Goal: Share content: Share content

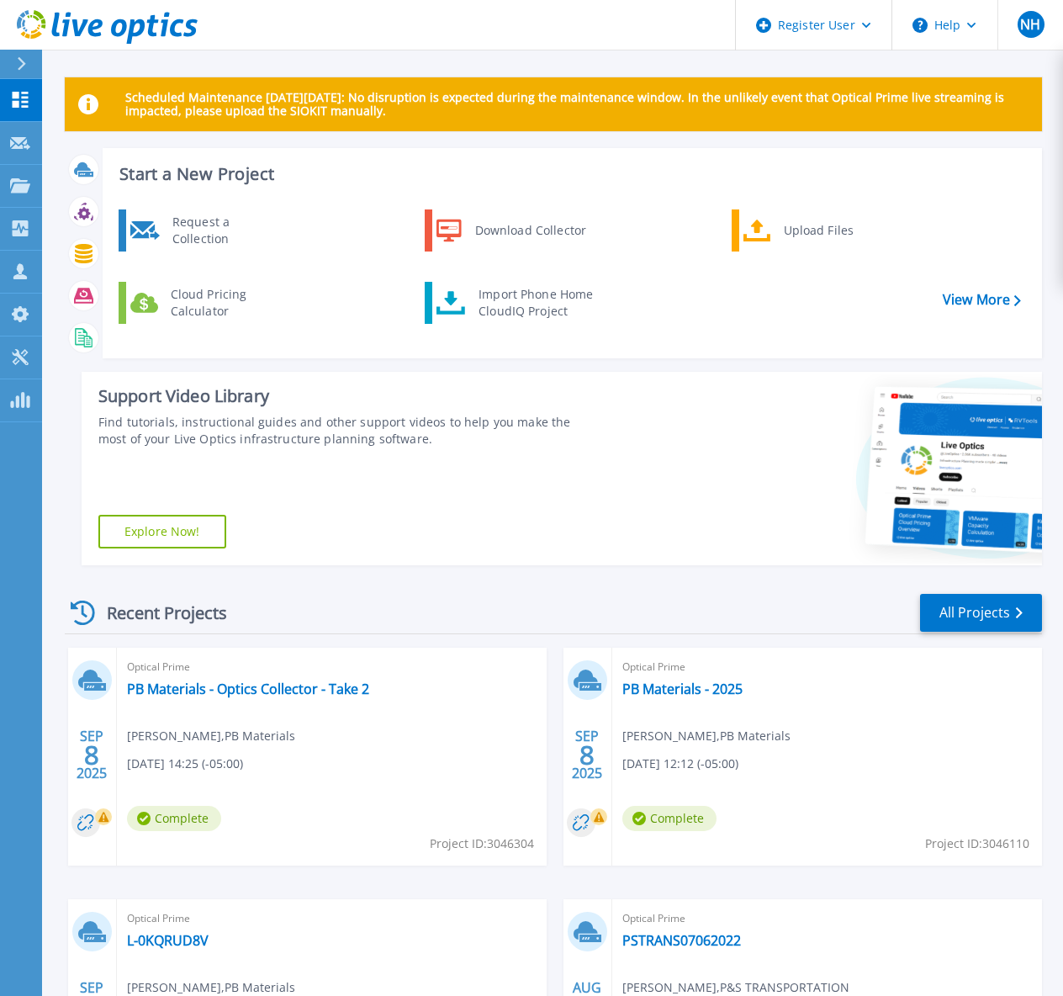
click at [30, 63] on div at bounding box center [28, 64] width 27 height 29
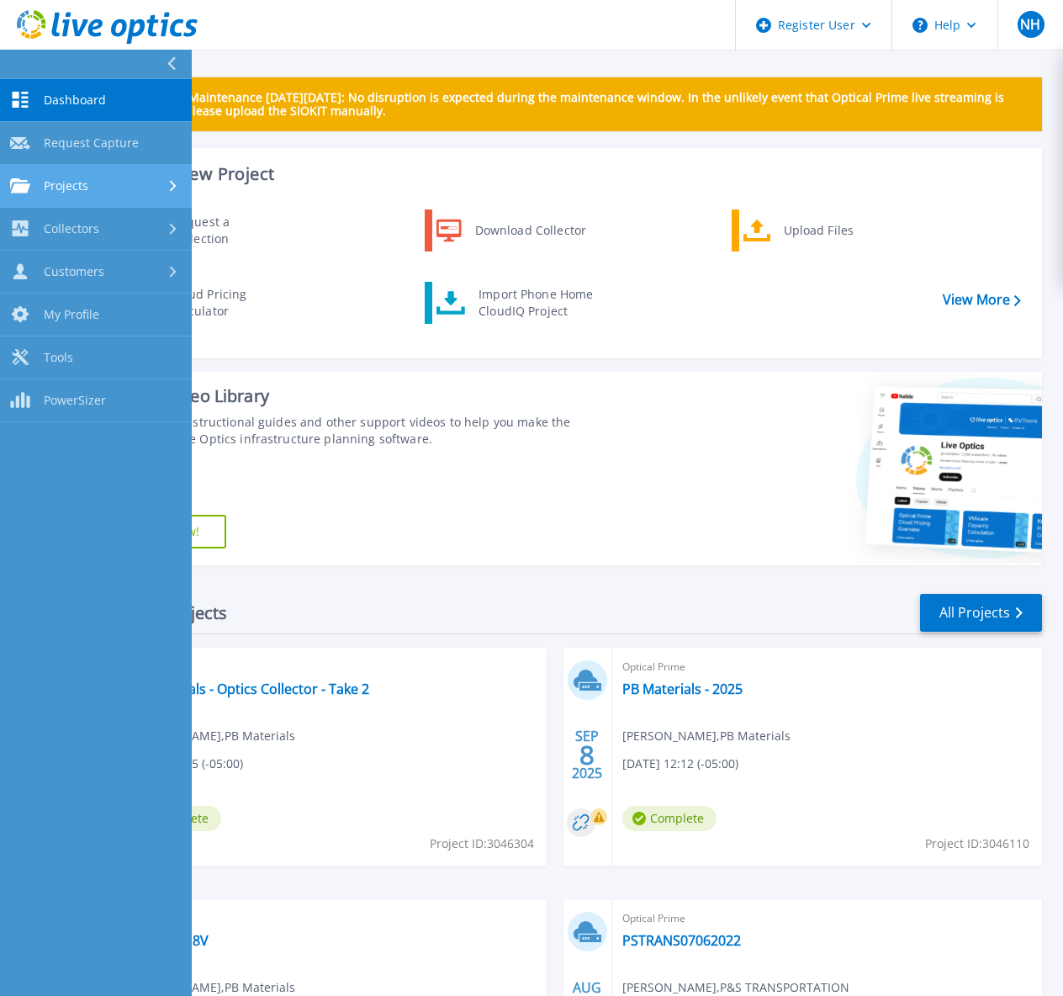
click at [130, 198] on link "Projects Projects" at bounding box center [96, 186] width 192 height 43
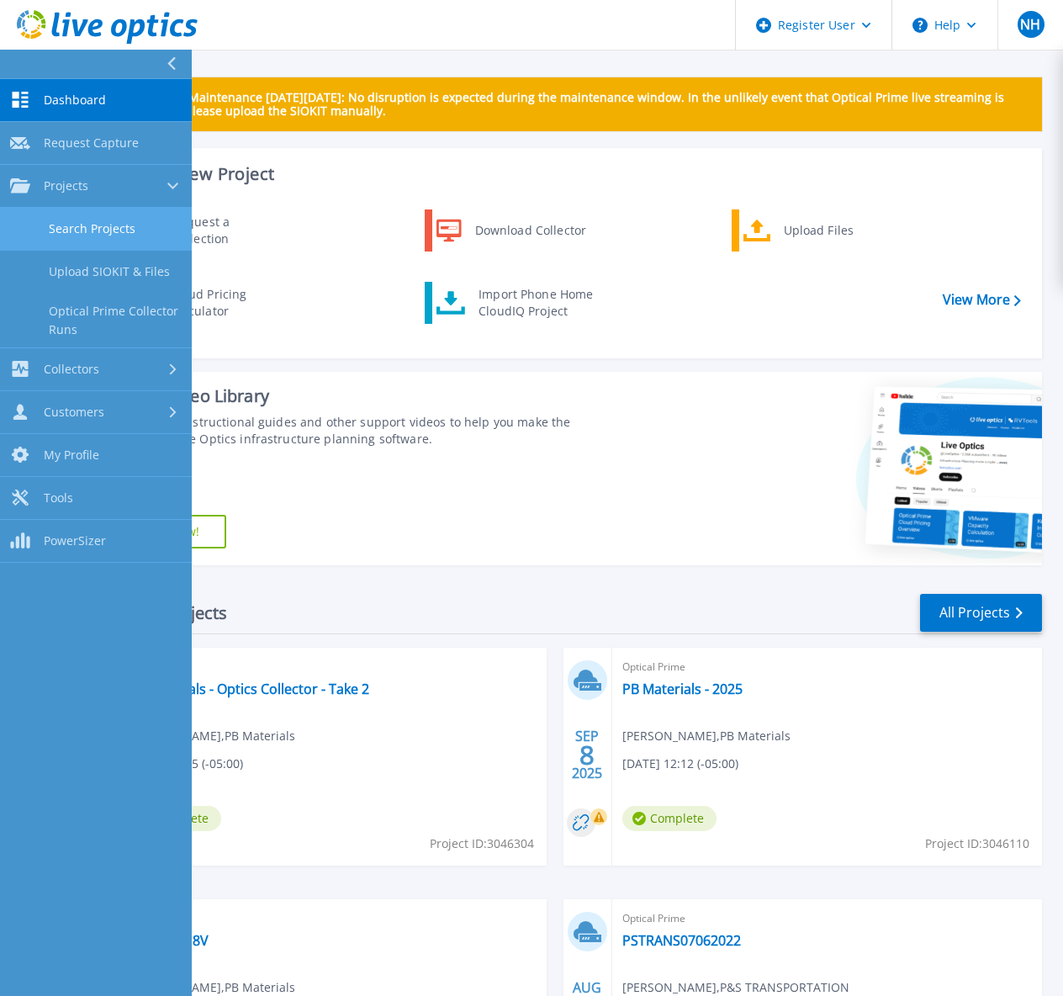
click at [136, 228] on link "Search Projects" at bounding box center [96, 229] width 192 height 43
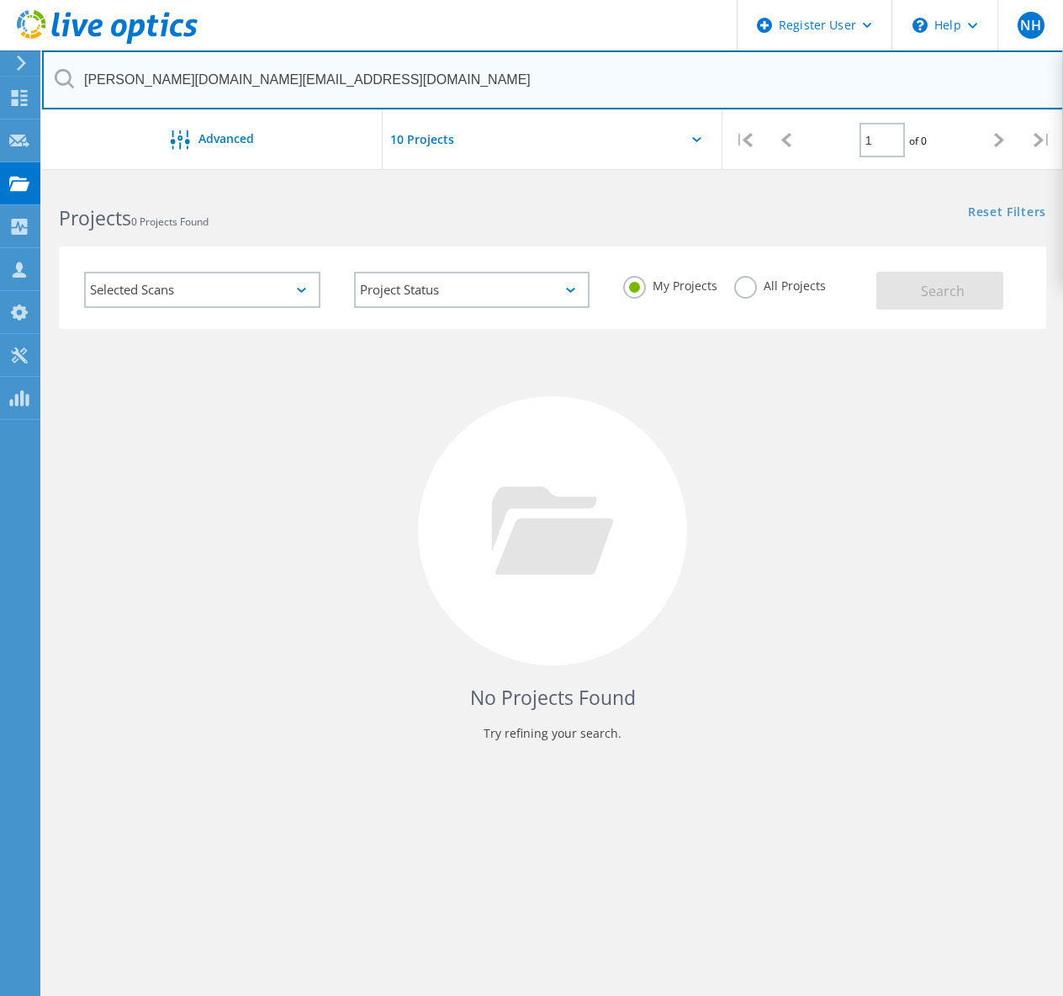
click at [310, 82] on input "[PERSON_NAME][DOMAIN_NAME][EMAIL_ADDRESS][DOMAIN_NAME]" at bounding box center [553, 79] width 1022 height 59
click at [310, 82] on input "gabriel.madrid@thomasinstrument.com" at bounding box center [553, 79] width 1022 height 59
paste input "luis.grijalva@douglasaz.gov"
type input "luis.grijalva@douglasaz.gov"
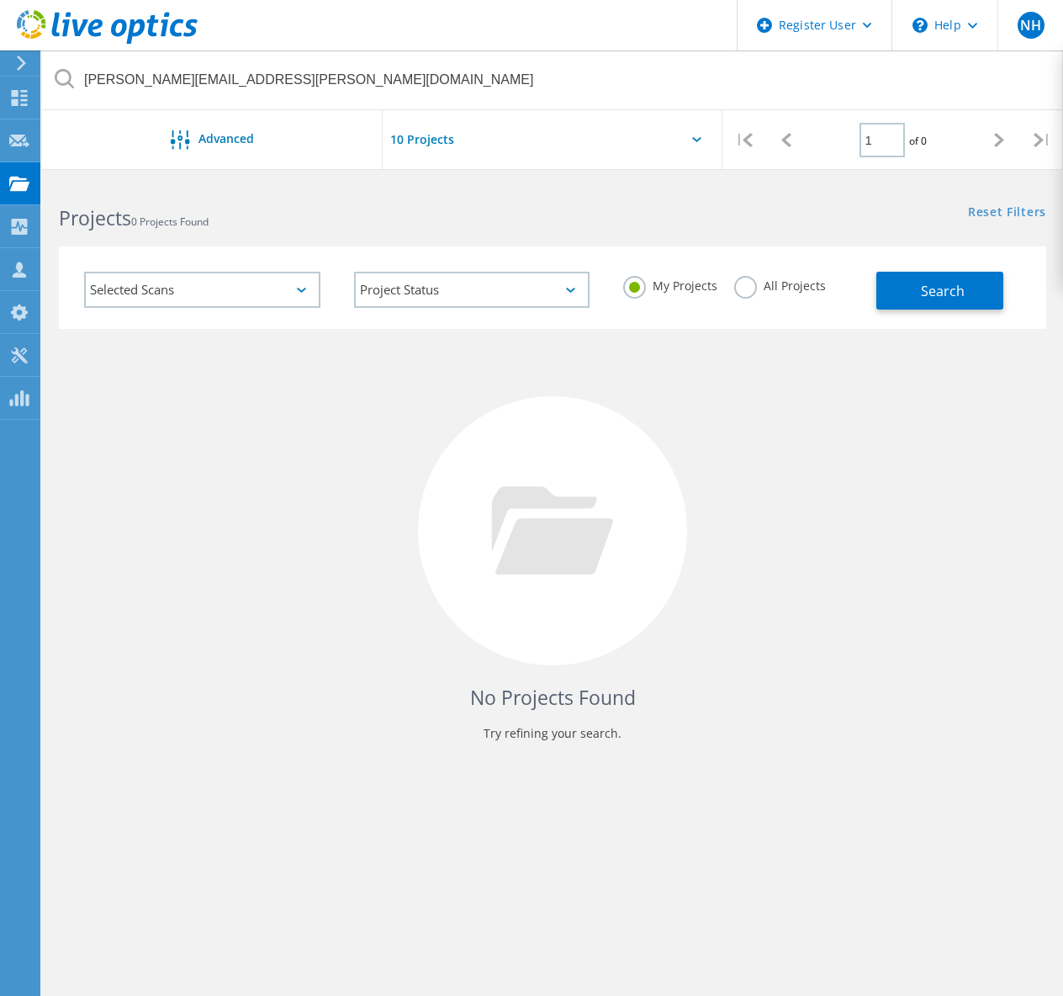
click at [742, 286] on label "All Projects" at bounding box center [780, 284] width 92 height 16
click at [0, 0] on input "All Projects" at bounding box center [0, 0] width 0 height 0
click at [917, 303] on button "Search" at bounding box center [940, 291] width 127 height 38
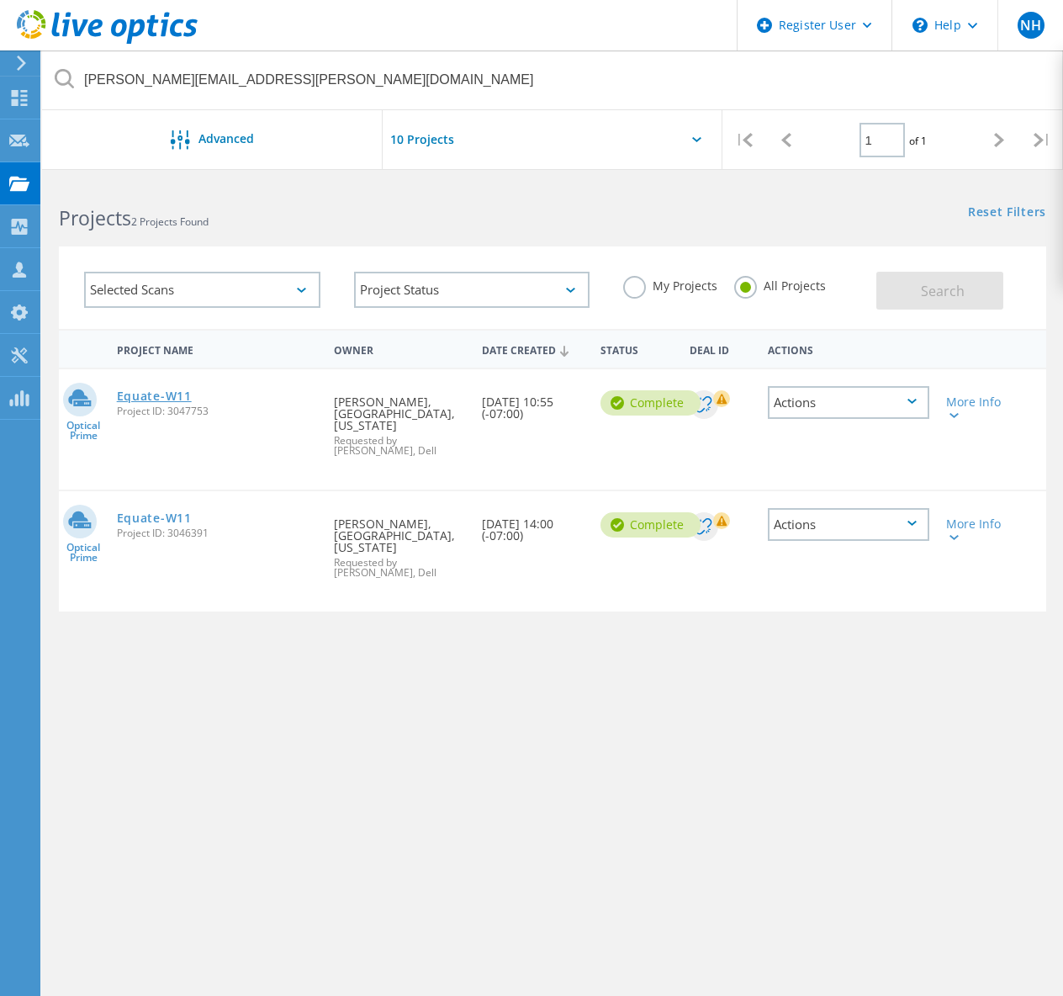
click at [170, 396] on link "Equate-W11" at bounding box center [154, 396] width 75 height 12
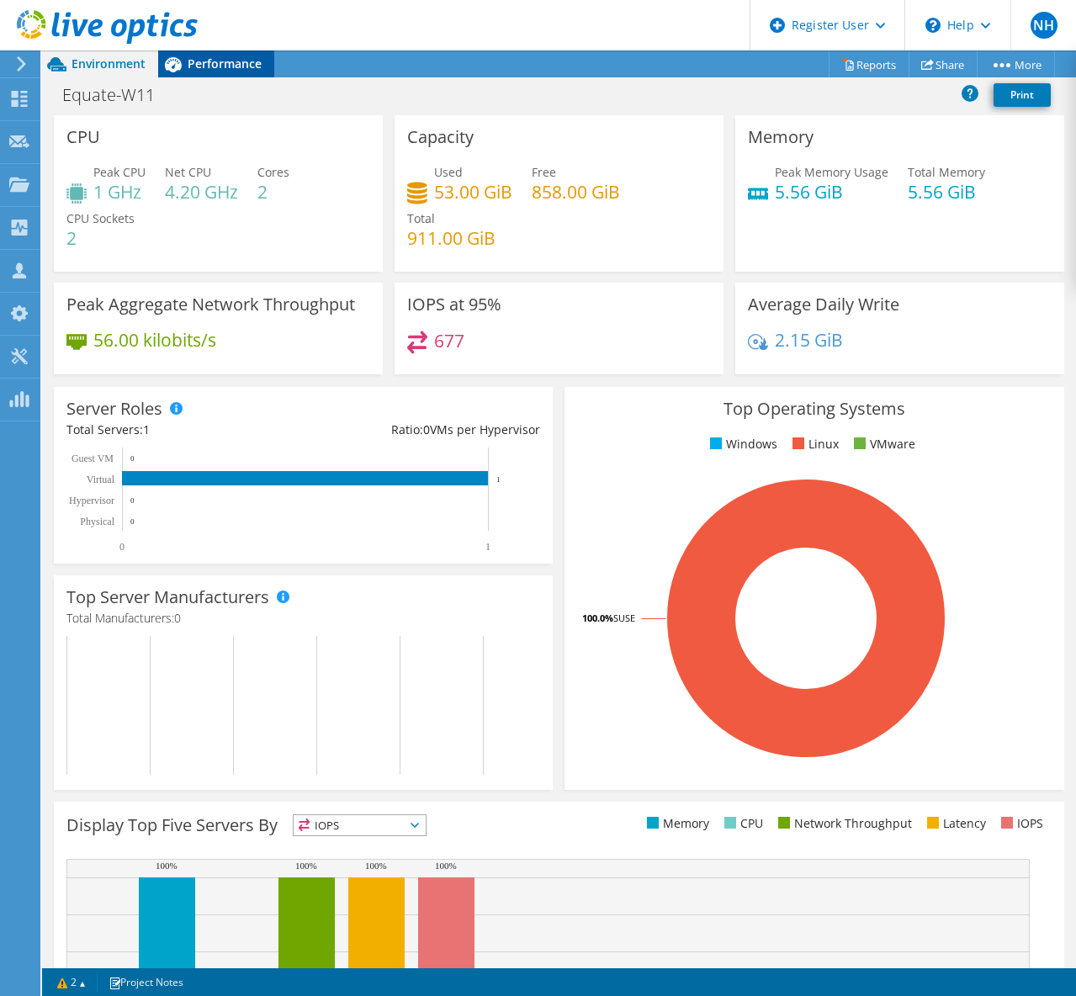
click at [203, 64] on span "Performance" at bounding box center [225, 64] width 74 height 16
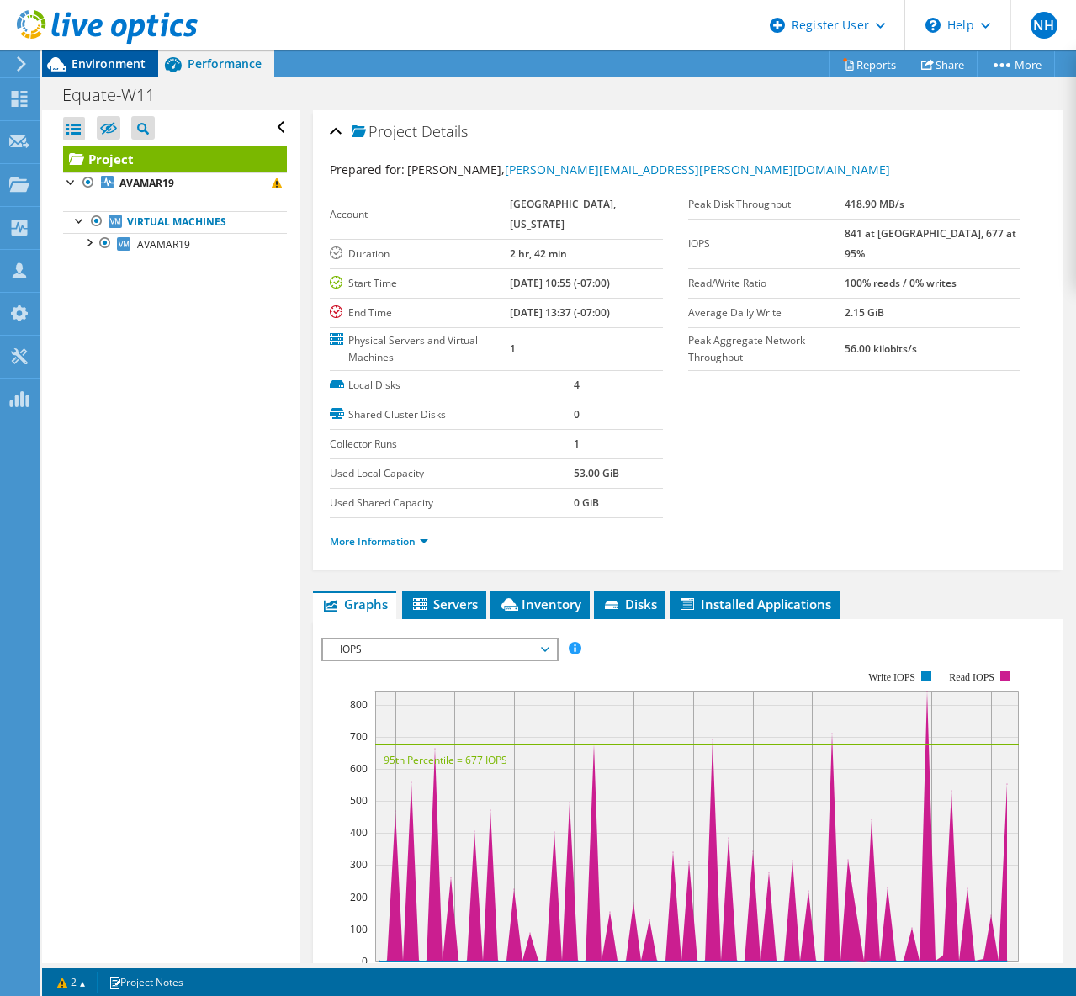
click at [87, 64] on span "Environment" at bounding box center [109, 64] width 74 height 16
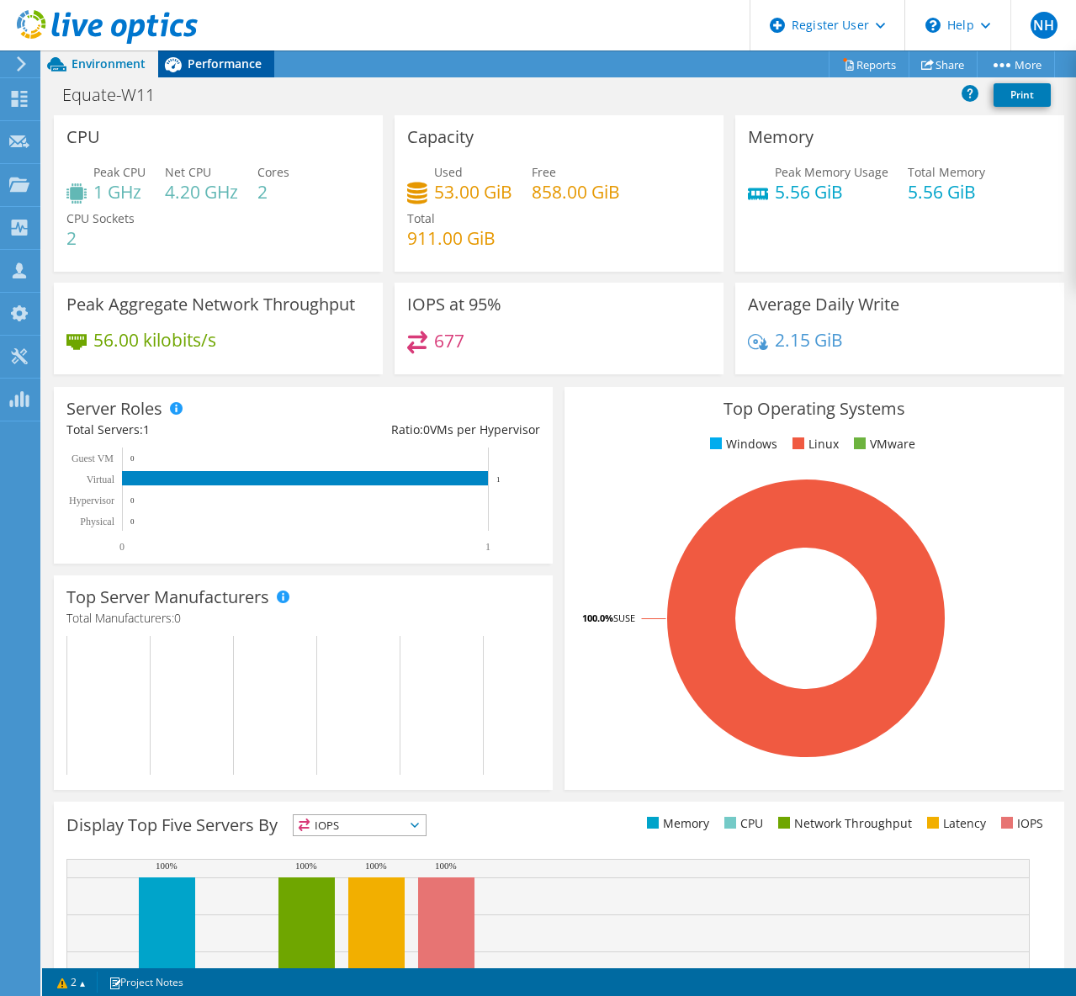
click at [206, 64] on span "Performance" at bounding box center [225, 64] width 74 height 16
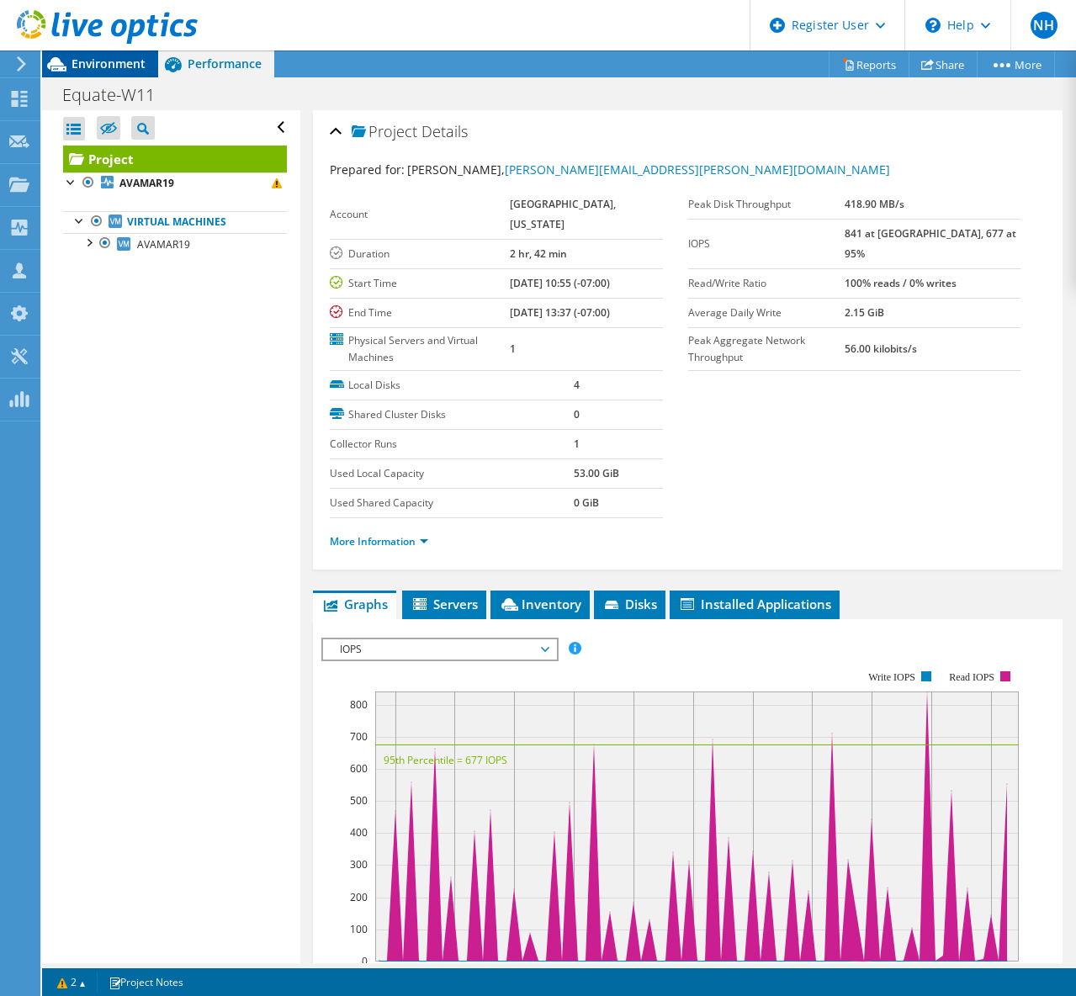
click at [140, 64] on span "Environment" at bounding box center [109, 64] width 74 height 16
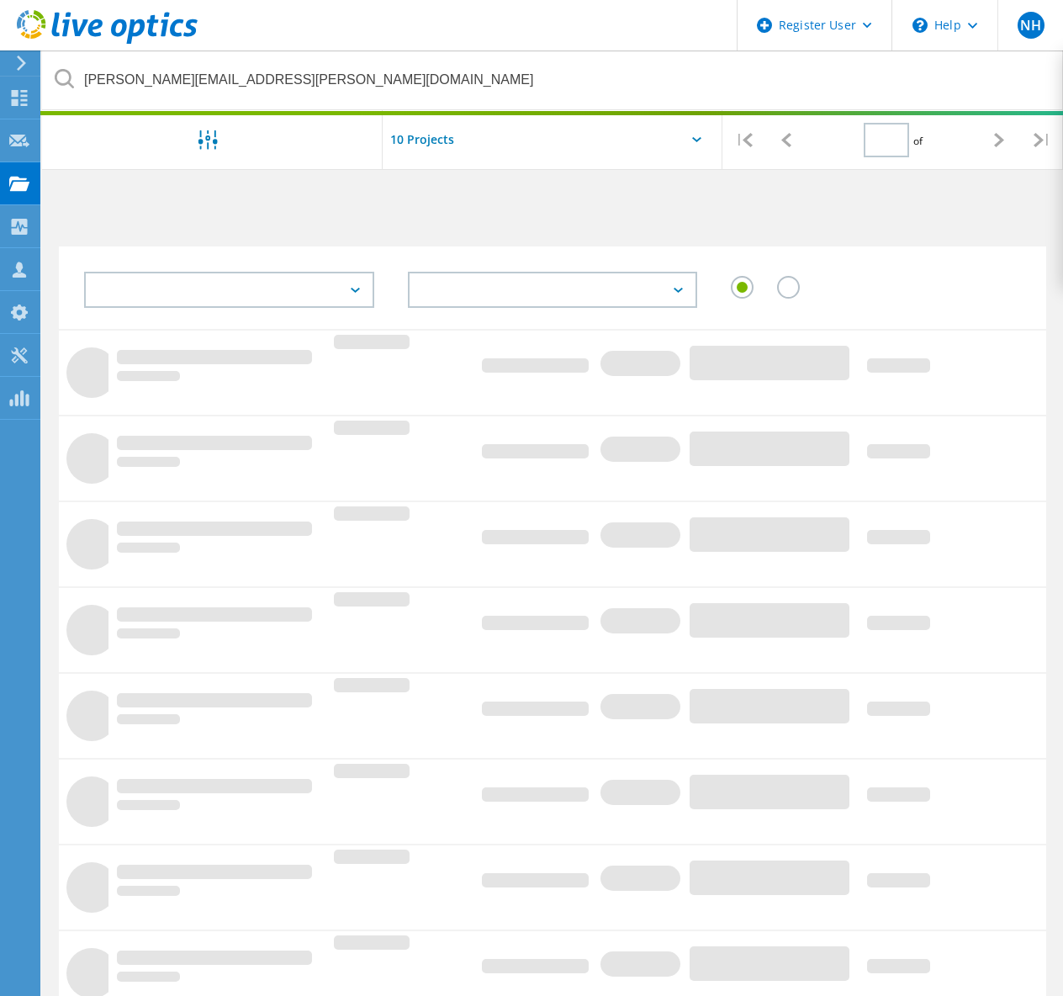
type input "1"
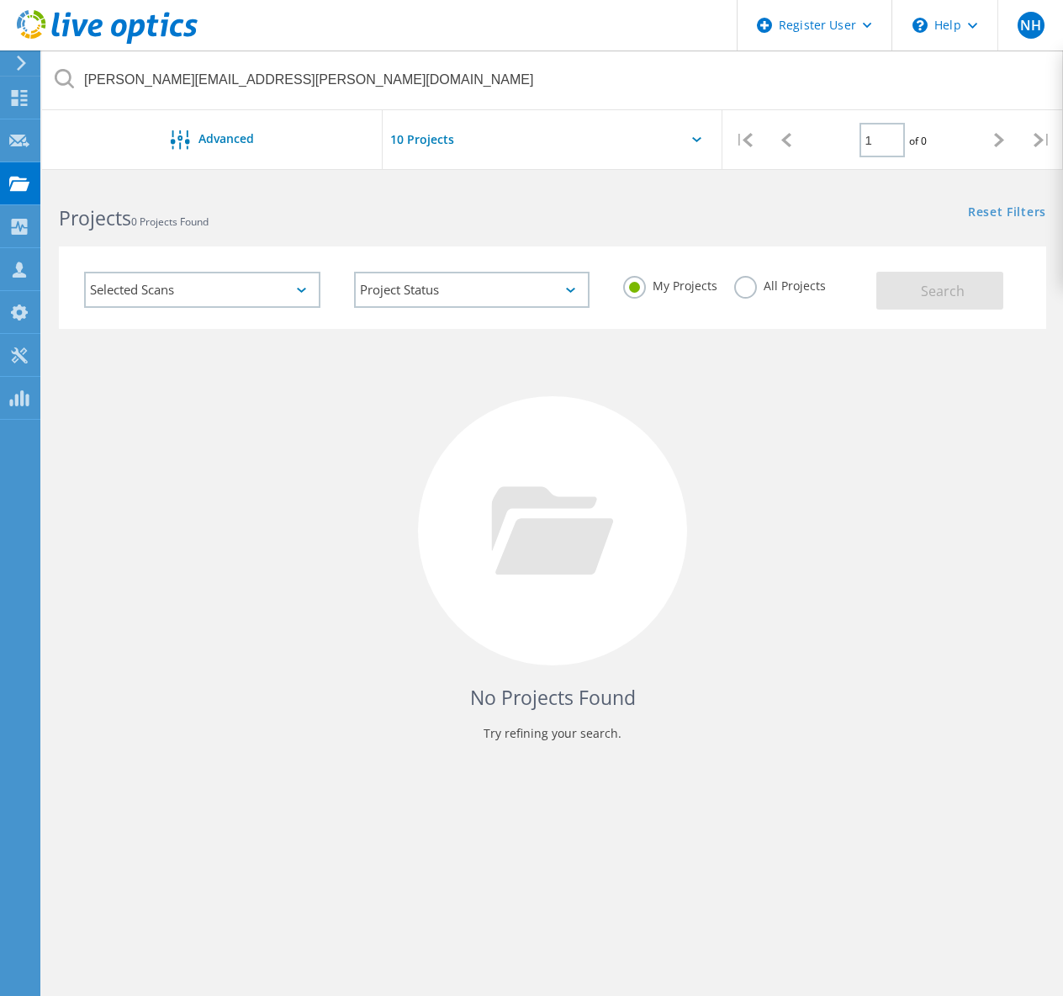
click at [742, 285] on label "All Projects" at bounding box center [780, 284] width 92 height 16
click at [0, 0] on input "All Projects" at bounding box center [0, 0] width 0 height 0
click at [906, 289] on button "Search" at bounding box center [940, 291] width 127 height 38
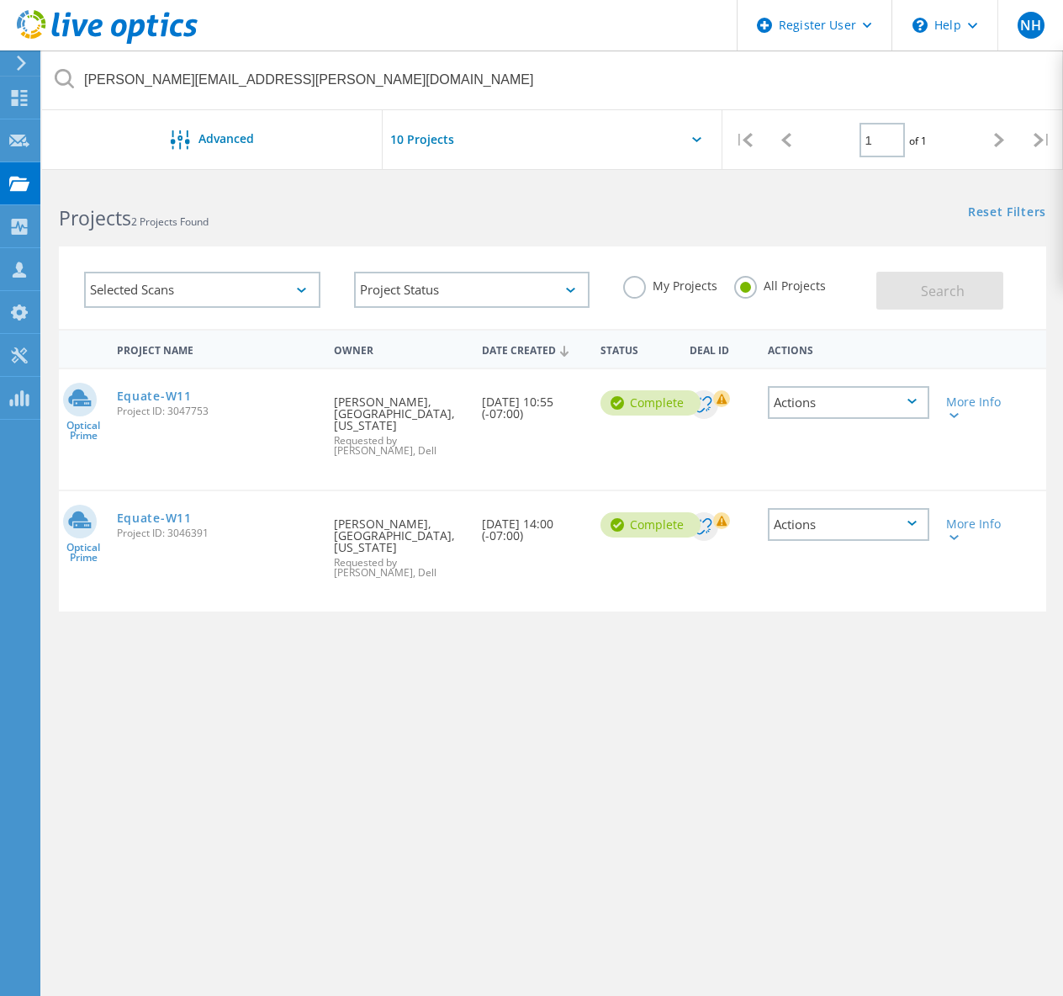
click at [142, 528] on span "Project ID: 3046391" at bounding box center [217, 533] width 200 height 10
click at [152, 512] on link "Equate-W11" at bounding box center [154, 518] width 75 height 12
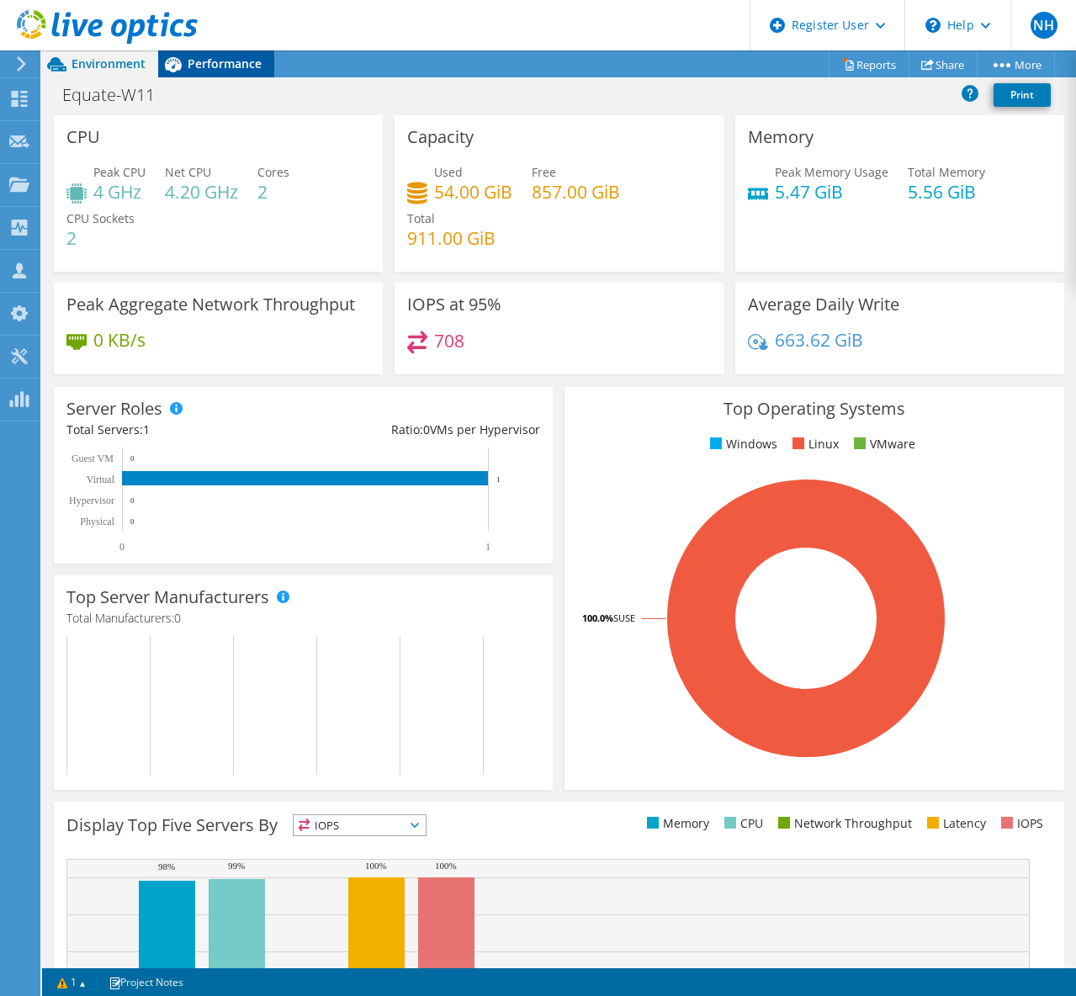
click at [239, 63] on span "Performance" at bounding box center [225, 64] width 74 height 16
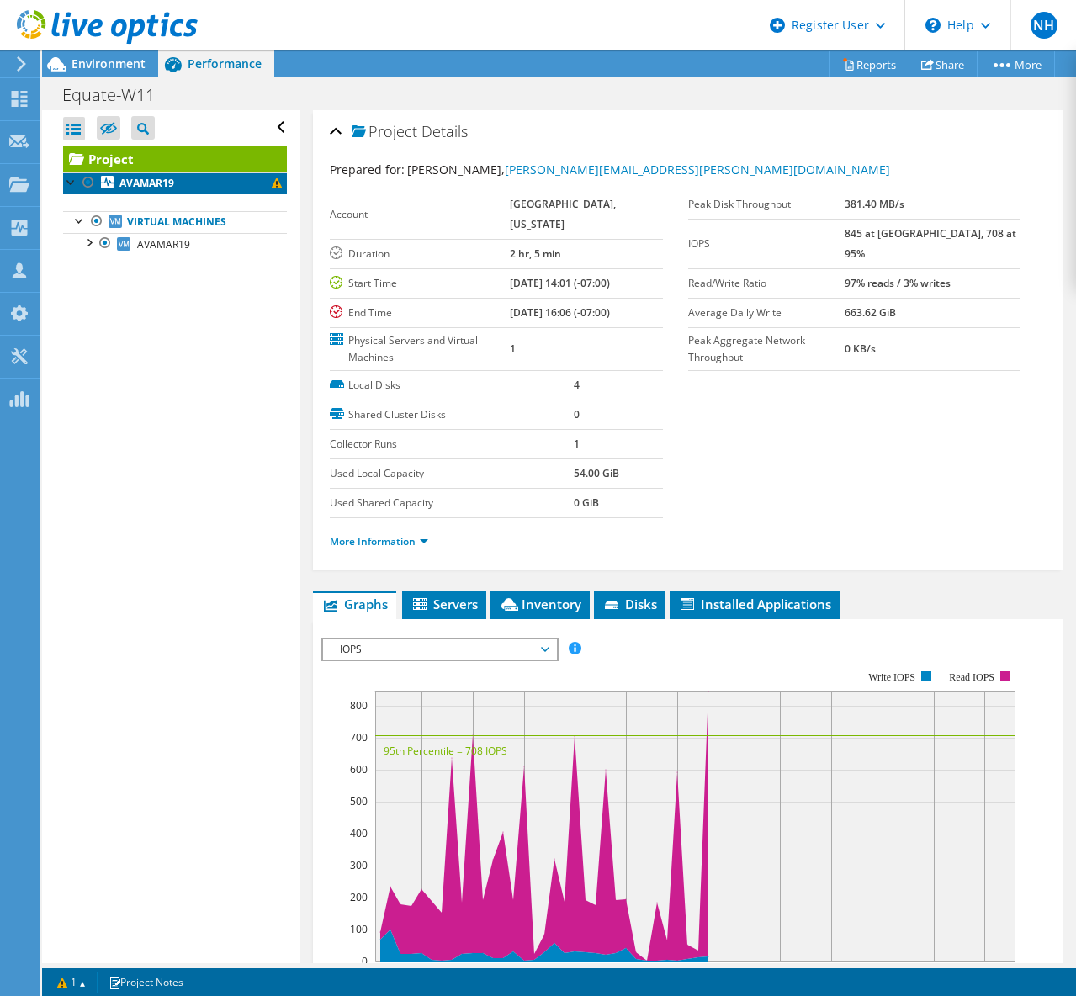
click at [165, 183] on b "AVAMAR19" at bounding box center [146, 183] width 55 height 14
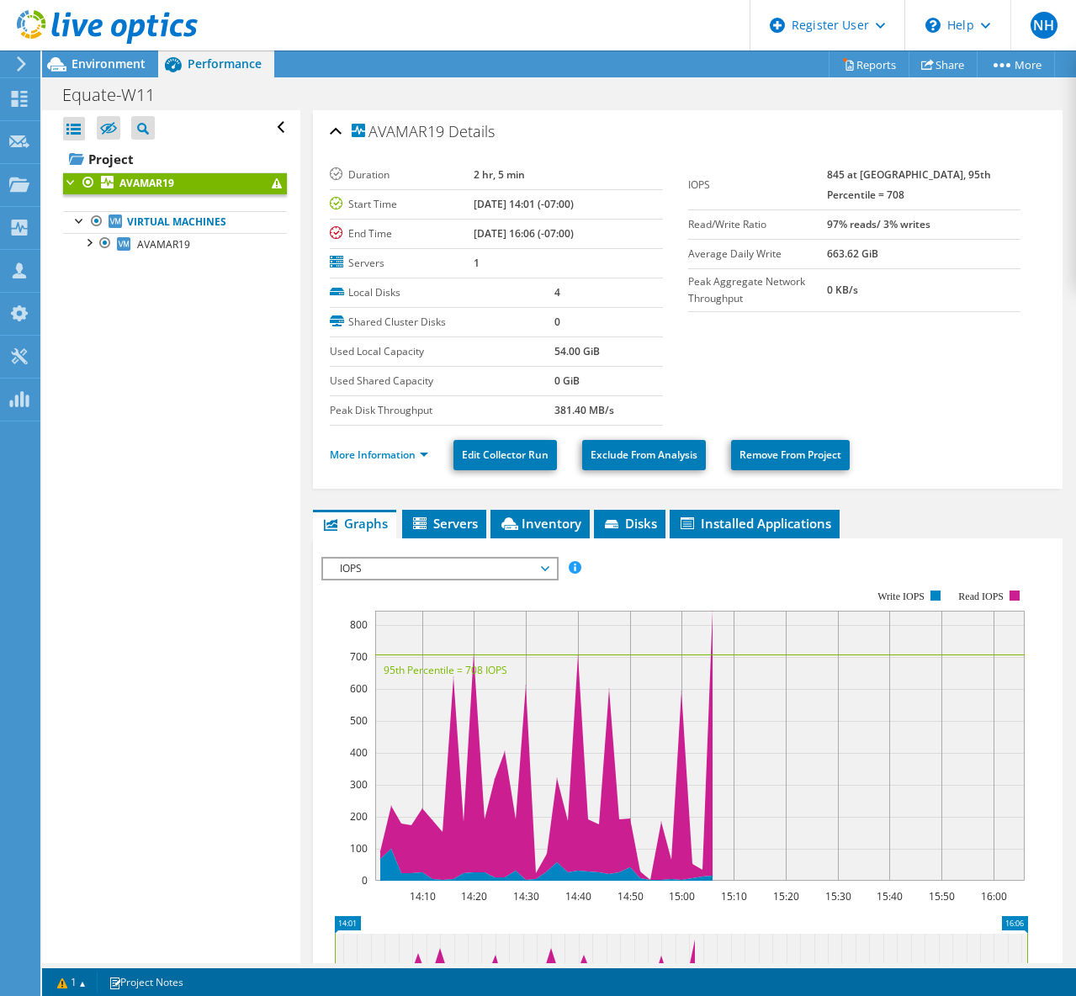
click at [105, 53] on div at bounding box center [99, 28] width 198 height 56
click at [111, 66] on span "Environment" at bounding box center [109, 64] width 74 height 16
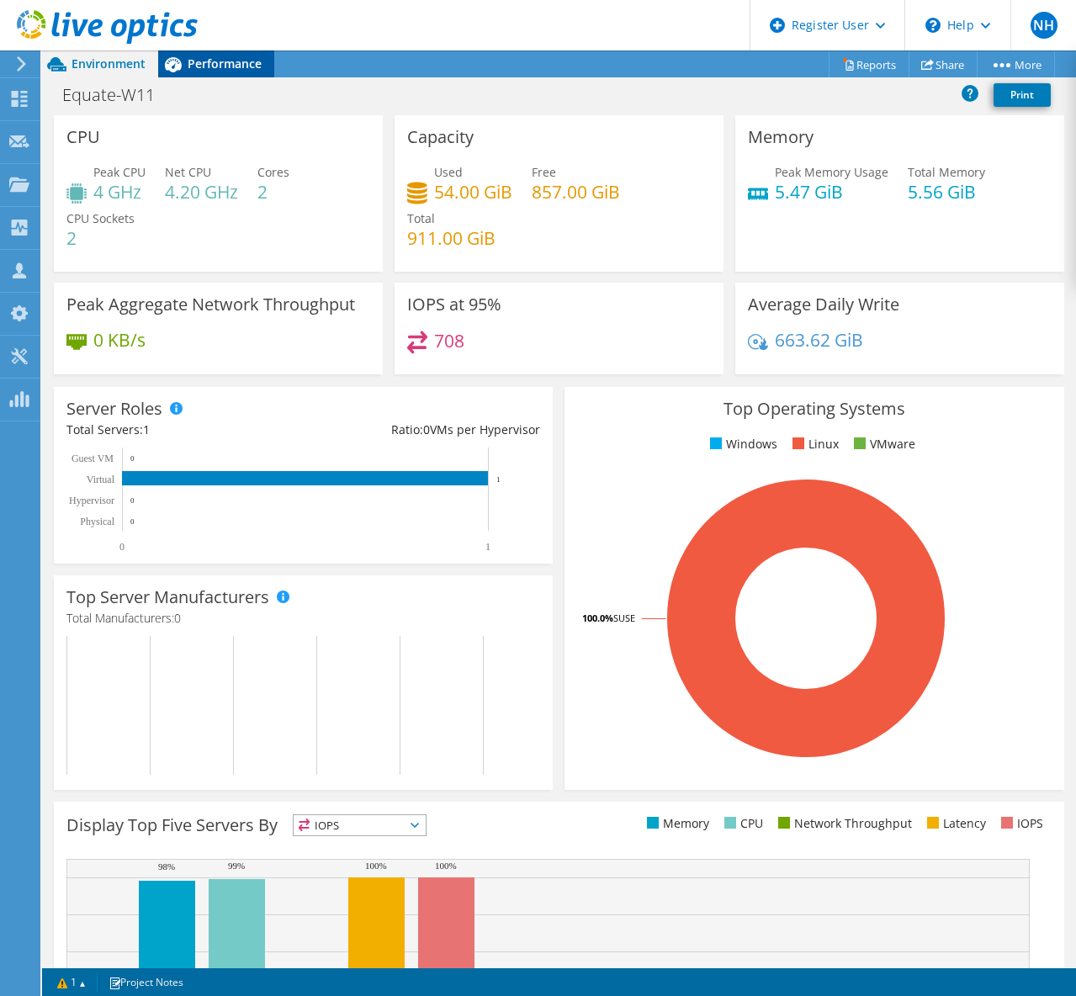
click at [226, 70] on span "Performance" at bounding box center [225, 64] width 74 height 16
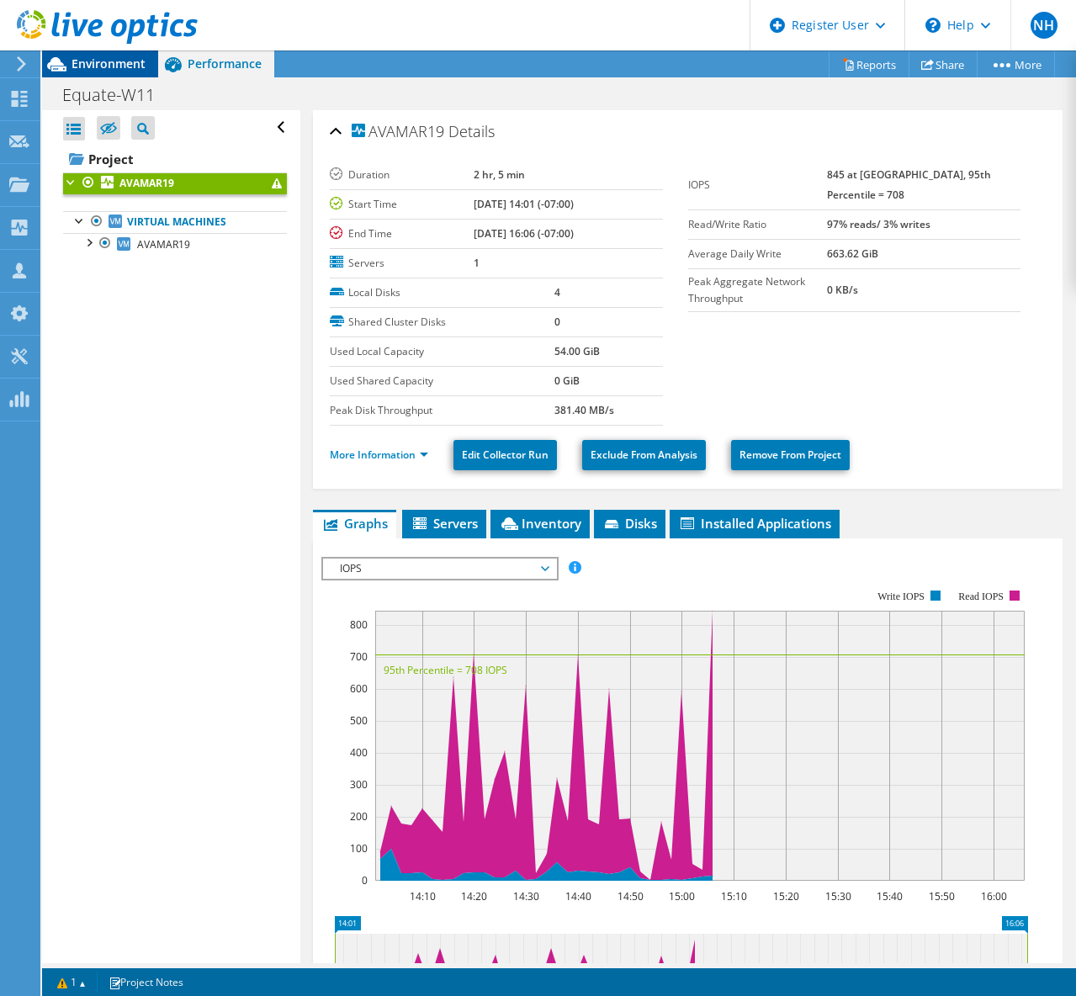
click at [126, 65] on span "Environment" at bounding box center [109, 64] width 74 height 16
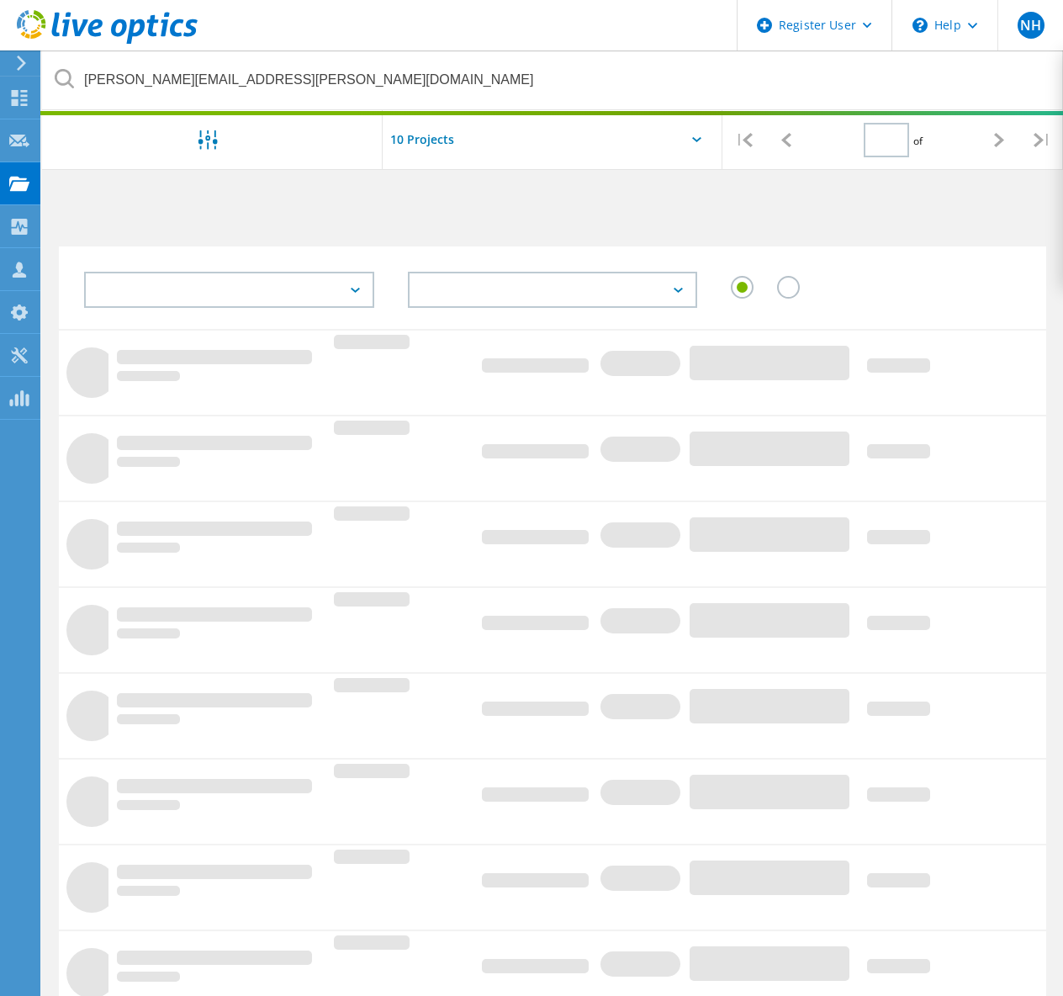
type input "1"
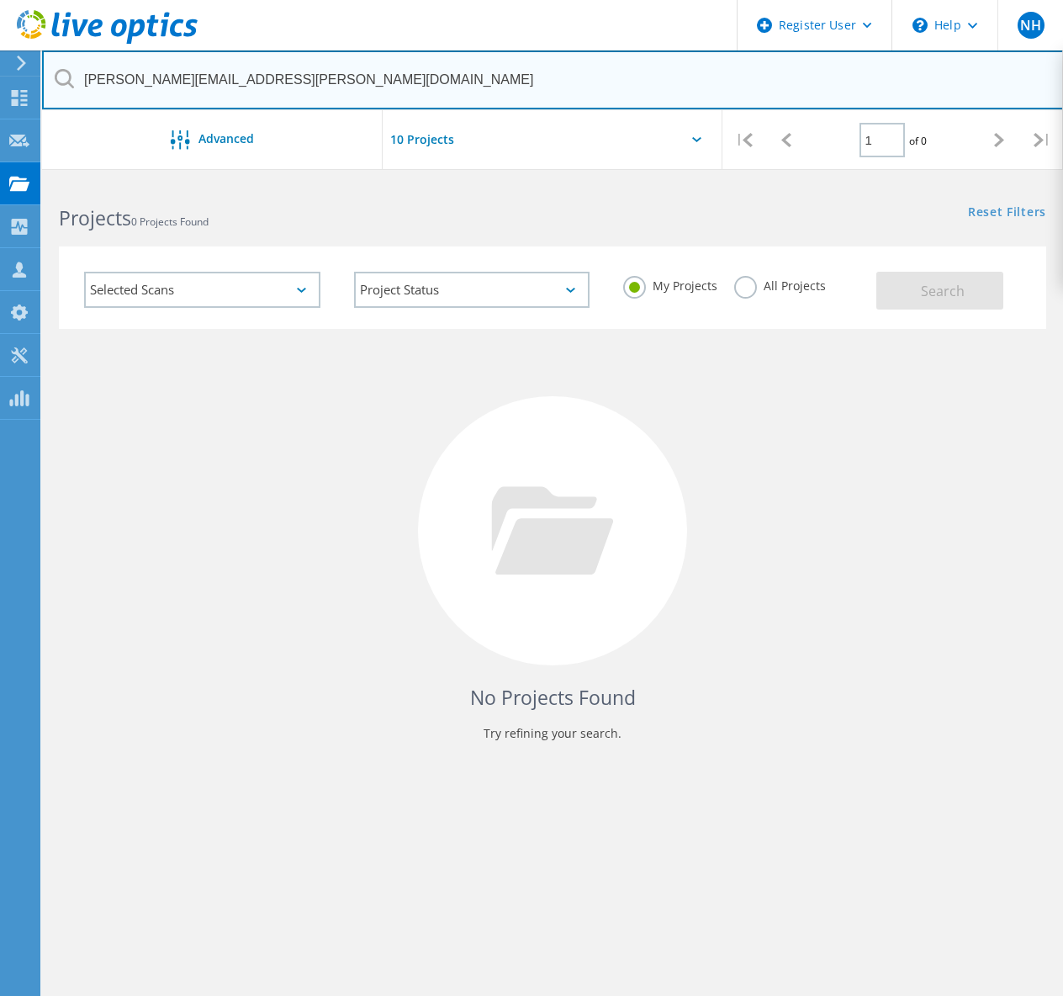
click at [278, 72] on input "[PERSON_NAME][EMAIL_ADDRESS][PERSON_NAME][DOMAIN_NAME]" at bounding box center [553, 79] width 1022 height 59
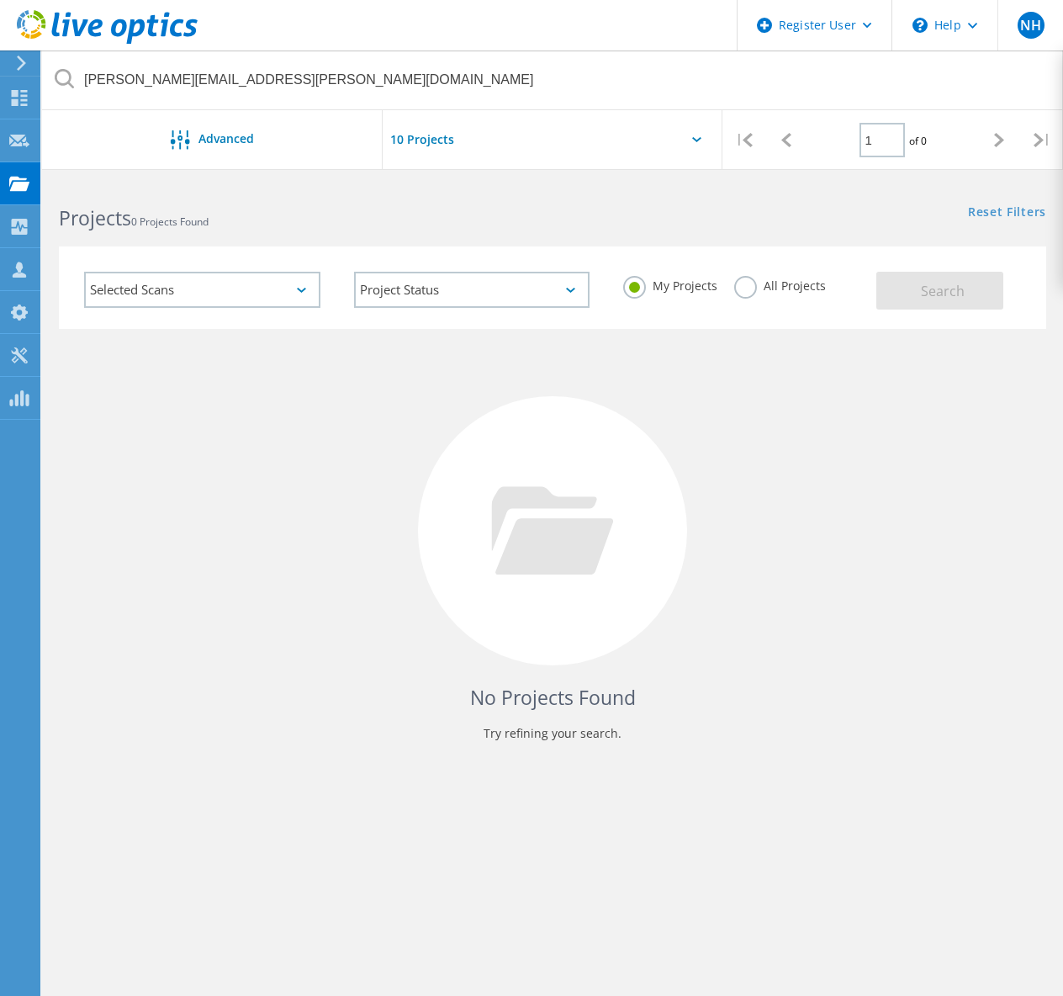
click at [742, 276] on label "All Projects" at bounding box center [780, 284] width 92 height 16
click at [0, 0] on input "All Projects" at bounding box center [0, 0] width 0 height 0
click at [889, 295] on button "Search" at bounding box center [940, 291] width 127 height 38
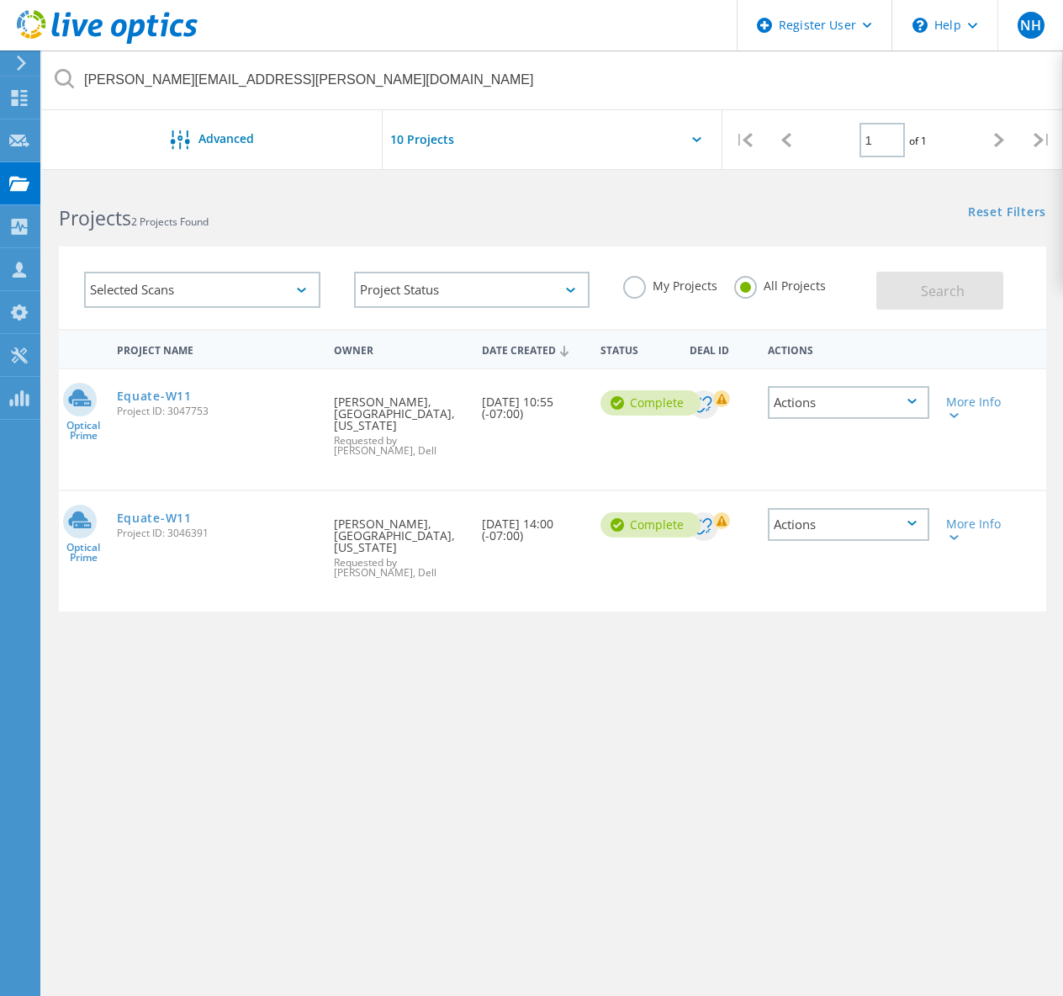
click at [163, 406] on span "Project ID: 3047753" at bounding box center [217, 411] width 200 height 10
click at [166, 400] on link "Equate-W11" at bounding box center [154, 396] width 75 height 12
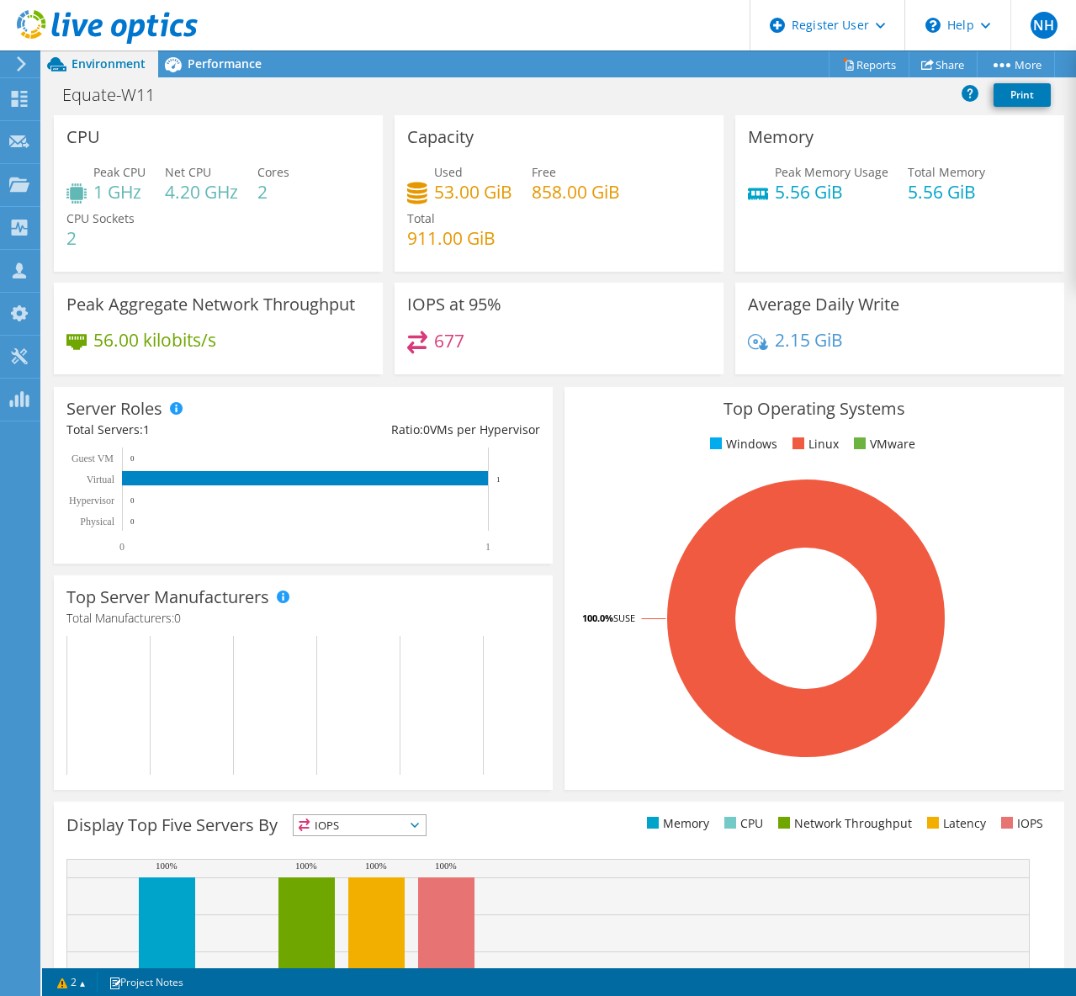
click at [403, 118] on div "Capacity Used 53.00 GiB Free 858.00 GiB Total 911.00 GiB" at bounding box center [559, 193] width 329 height 156
click at [935, 74] on link "Share" at bounding box center [942, 64] width 69 height 26
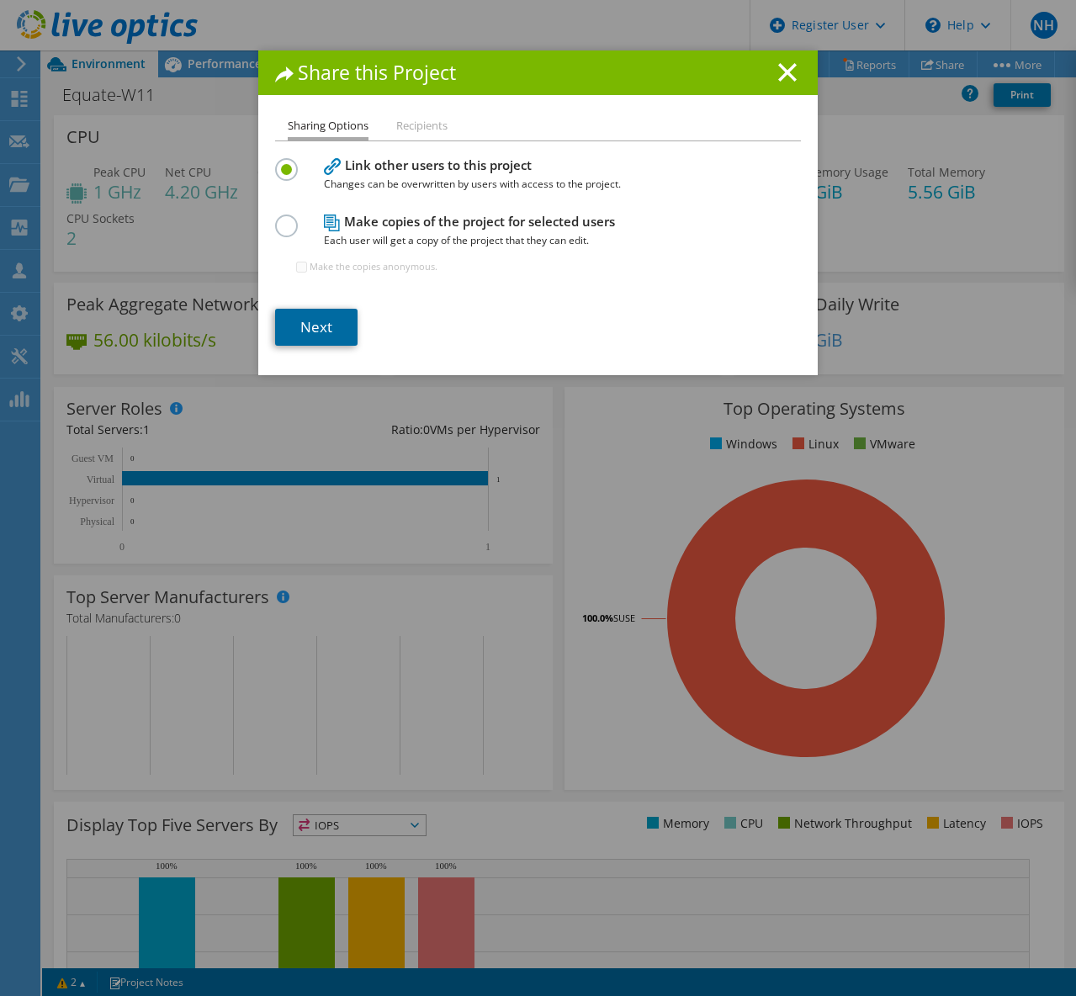
click at [310, 323] on link "Next" at bounding box center [316, 327] width 82 height 37
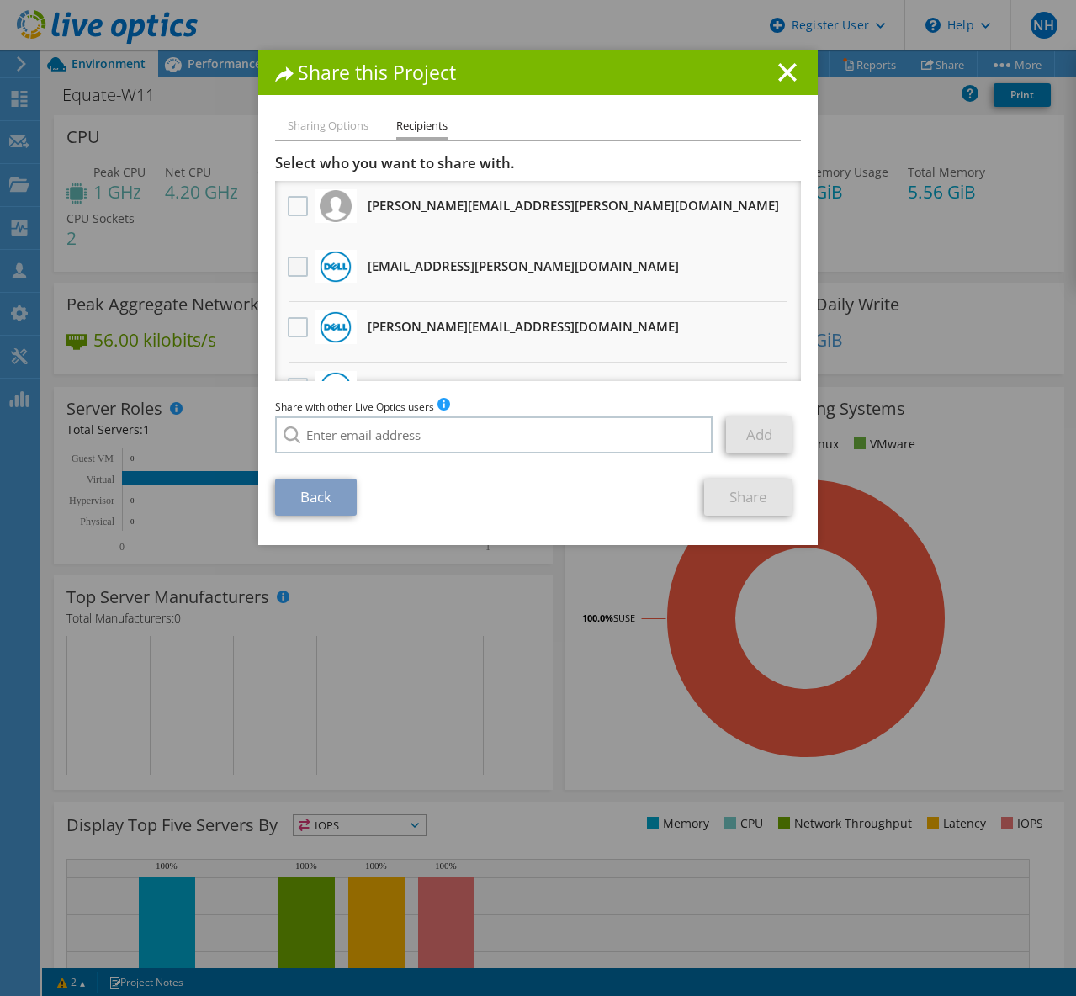
click at [299, 276] on label at bounding box center [300, 267] width 24 height 20
click at [0, 0] on input "checkbox" at bounding box center [0, 0] width 0 height 0
click at [715, 500] on link "Share" at bounding box center [748, 497] width 88 height 37
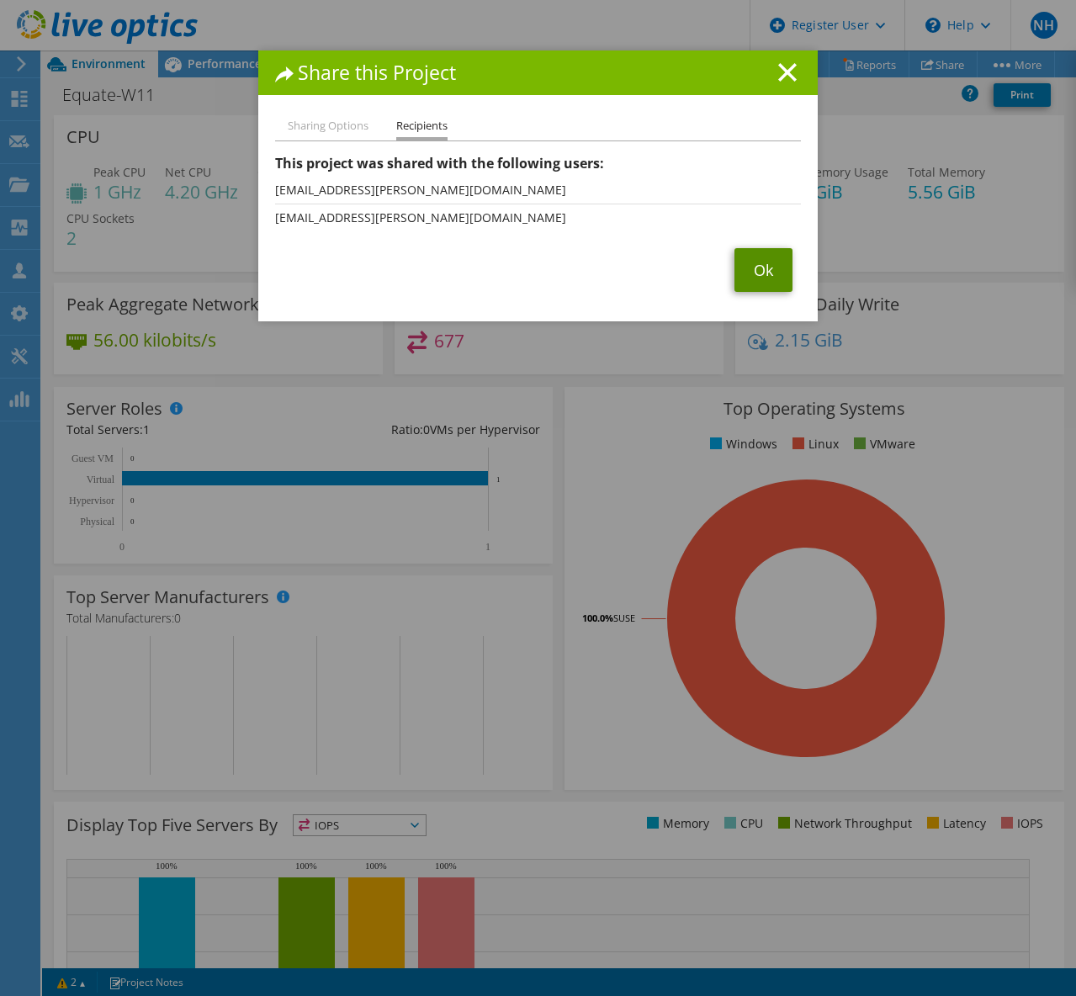
click at [754, 268] on link "Ok" at bounding box center [763, 270] width 58 height 44
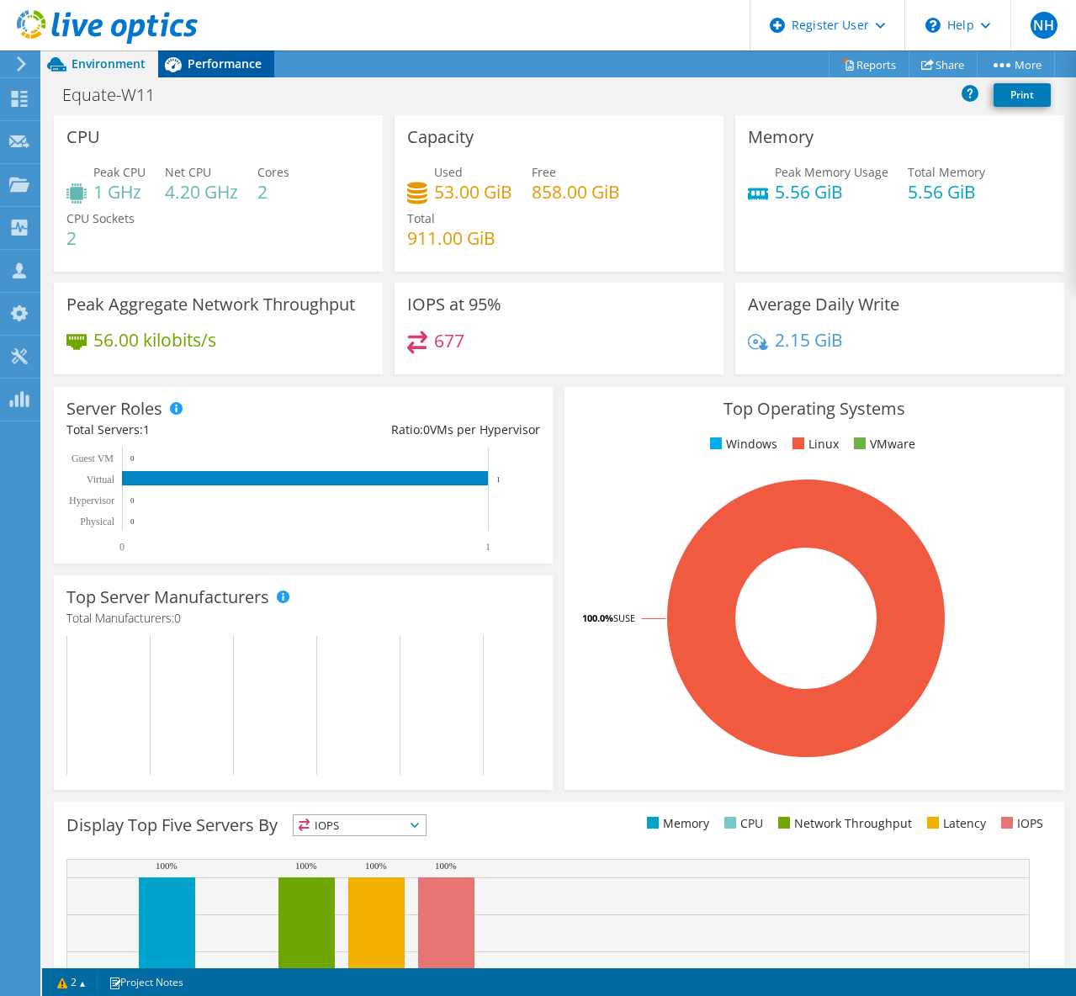
click at [228, 76] on div "Performance" at bounding box center [216, 63] width 116 height 27
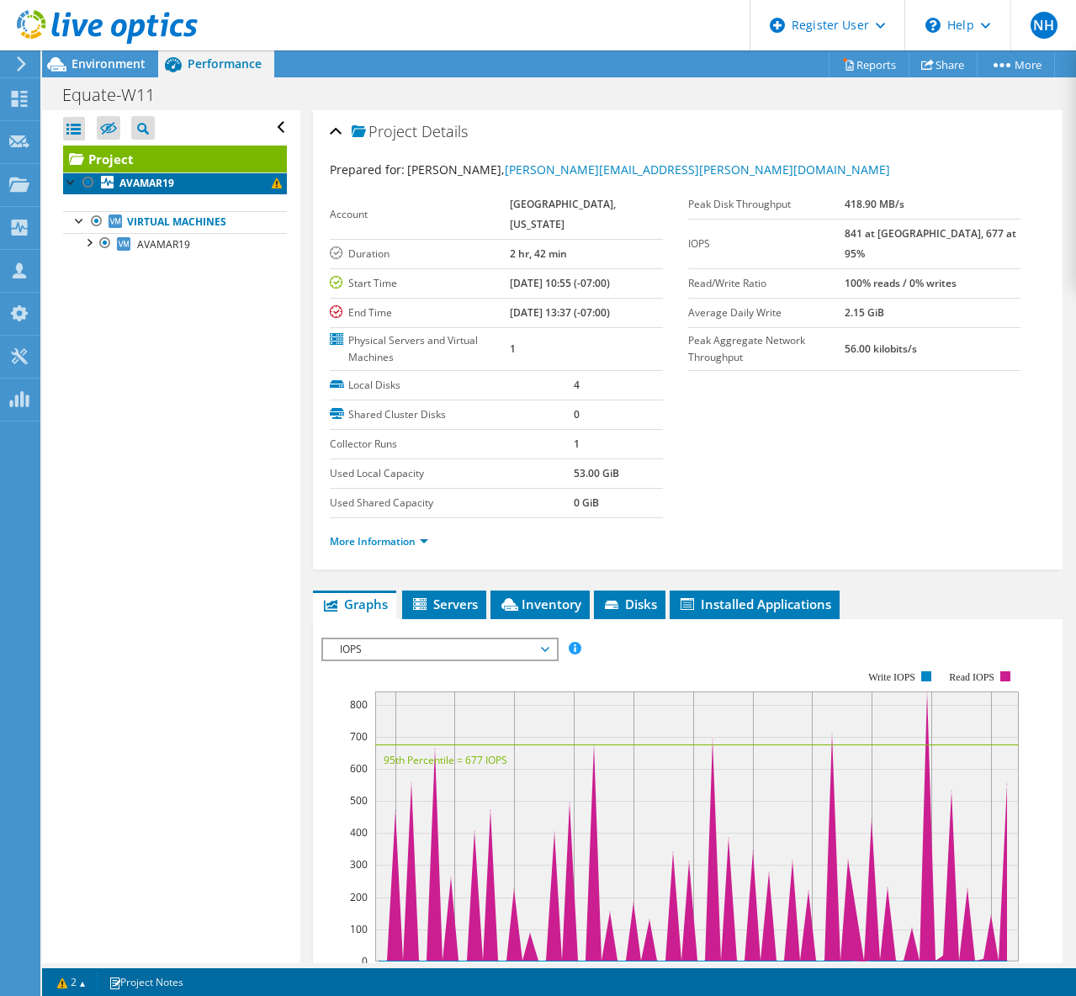
click at [168, 177] on b "AVAMAR19" at bounding box center [146, 183] width 55 height 14
